Goal: Information Seeking & Learning: Understand process/instructions

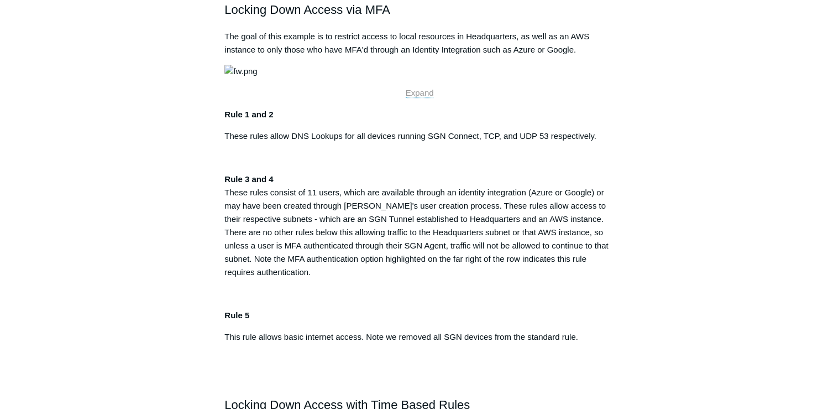
scroll to position [496, 0]
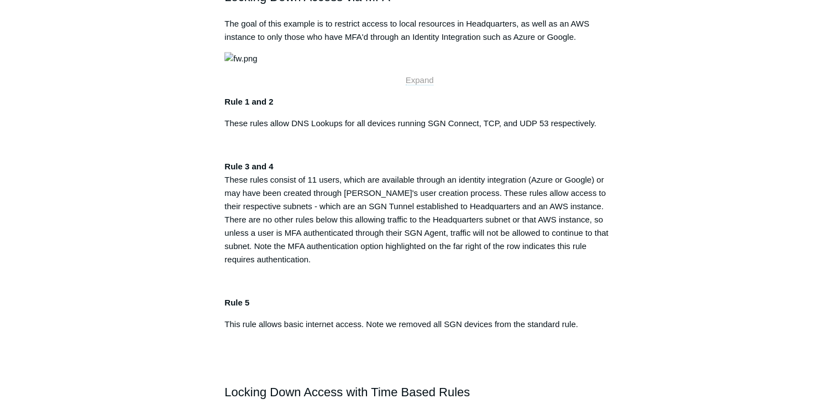
click at [427, 85] on span "Expand" at bounding box center [420, 79] width 28 height 9
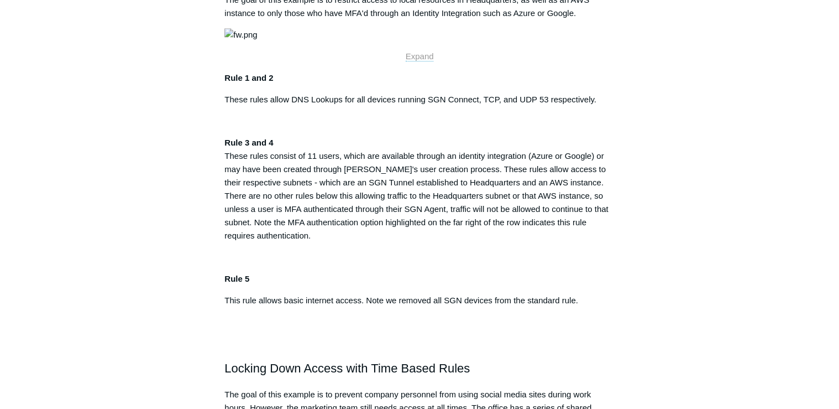
scroll to position [540, 0]
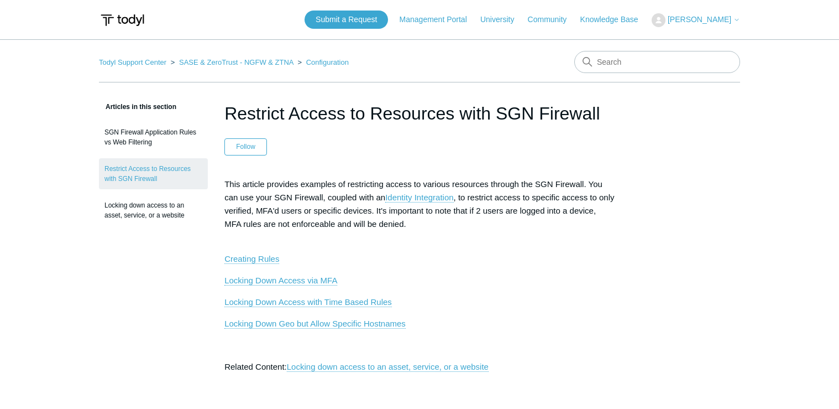
scroll to position [540, 0]
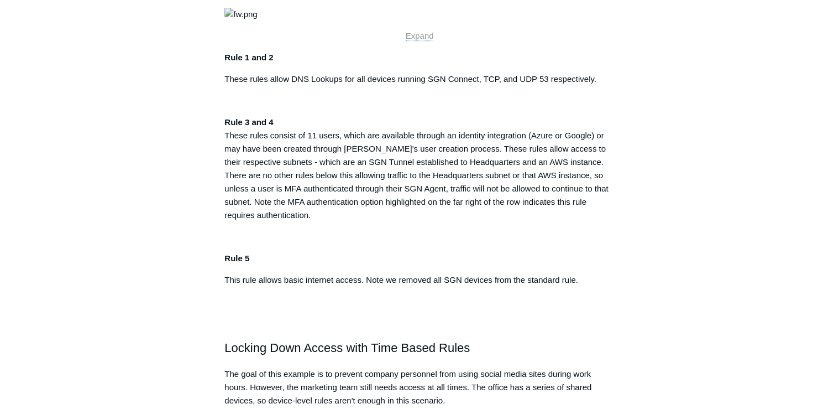
click at [590, 222] on p "Rule 3 and 4 These rules consist of 11 users, which are available through an id…" at bounding box center [419, 169] width 390 height 106
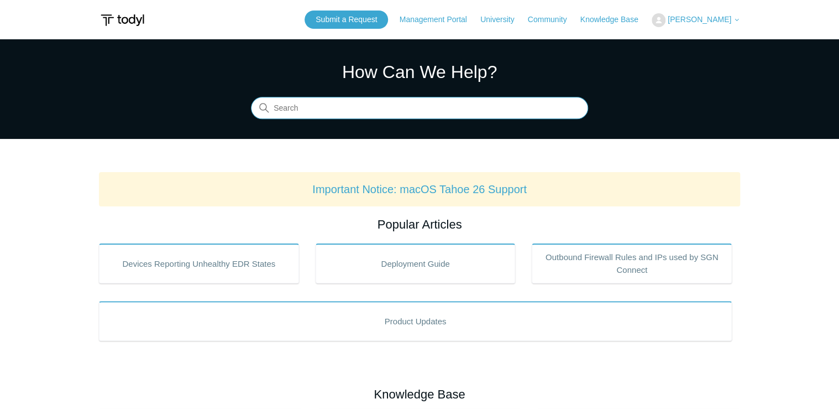
click at [323, 106] on input "Search" at bounding box center [419, 108] width 337 height 22
type input "the request body"
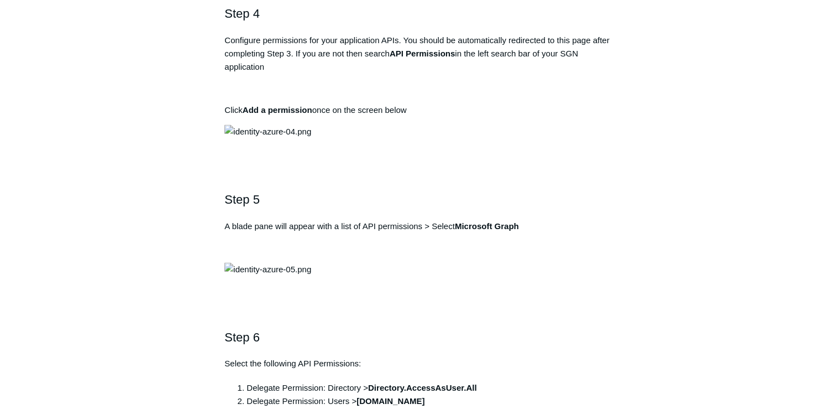
scroll to position [1062, 0]
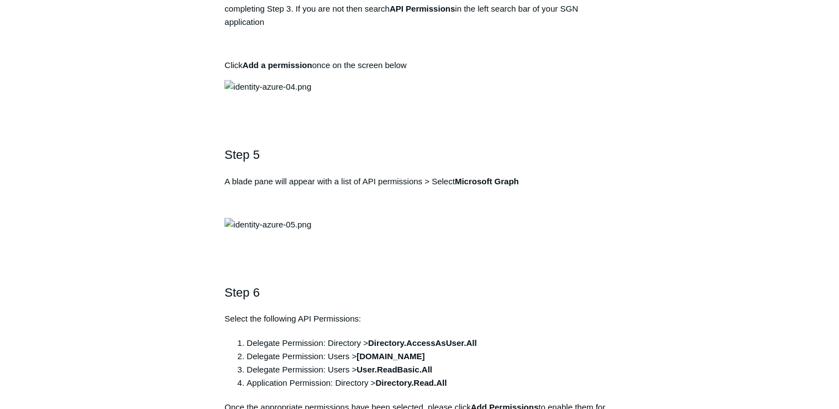
drag, startPoint x: 422, startPoint y: 181, endPoint x: 219, endPoint y: 192, distance: 203.8
copy pre "https://auth.todyl.com/v1/login/callback"
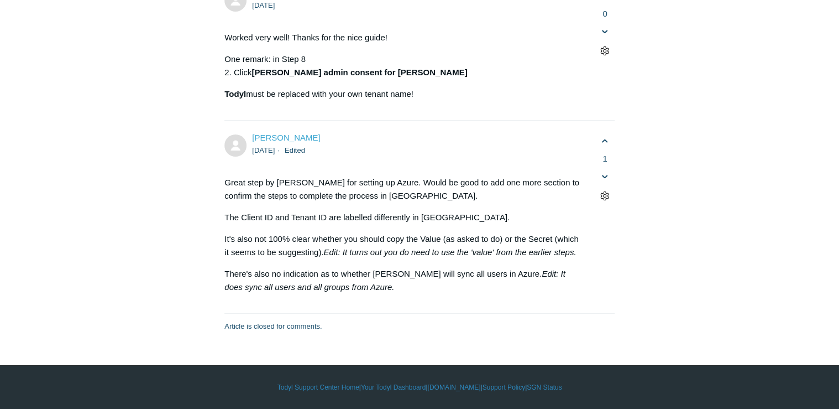
scroll to position [4645, 0]
drag, startPoint x: 524, startPoint y: 58, endPoint x: 606, endPoint y: 57, distance: 82.4
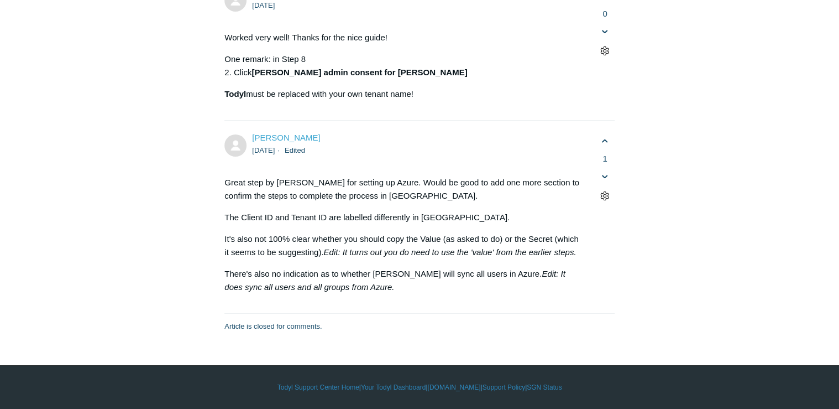
copy strong "Application (client) ID"
drag, startPoint x: 255, startPoint y: 72, endPoint x: 332, endPoint y: 71, distance: 76.3
copy strong "Directory (tenant) ID"
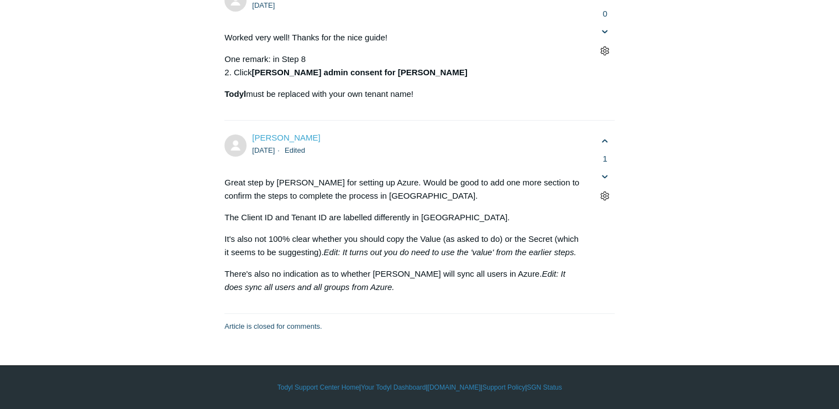
scroll to position [5264, 0]
